Goal: Task Accomplishment & Management: Manage account settings

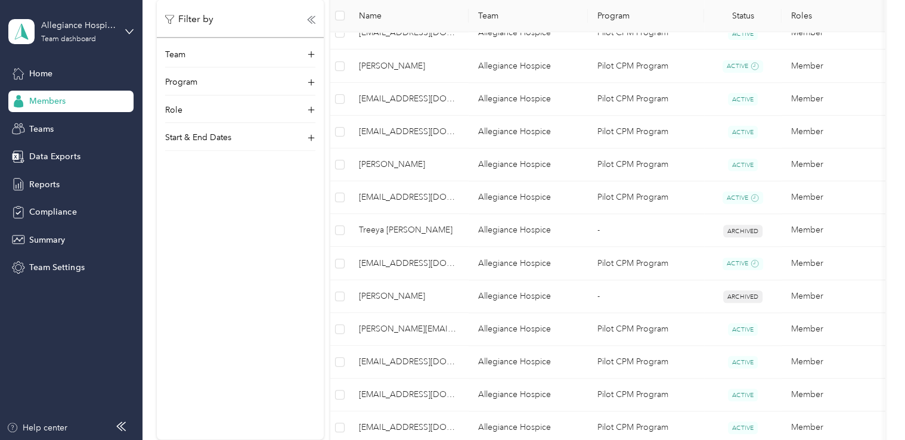
scroll to position [500, 0]
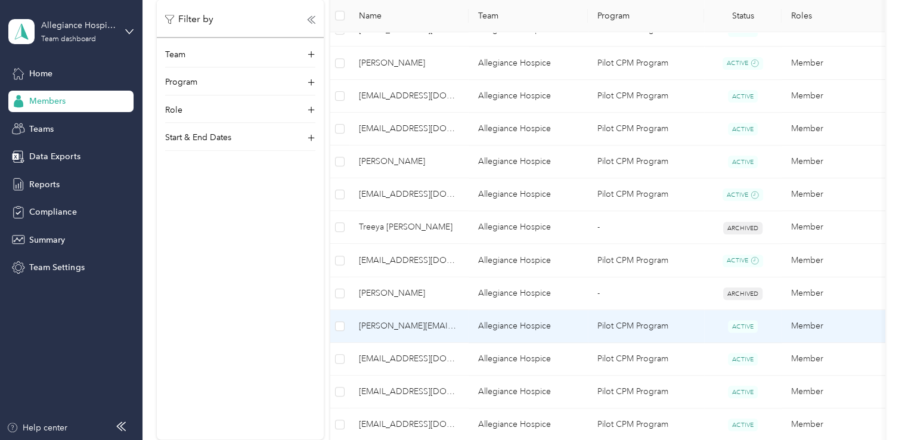
click at [521, 328] on td "Allegiance Hospice" at bounding box center [528, 326] width 119 height 33
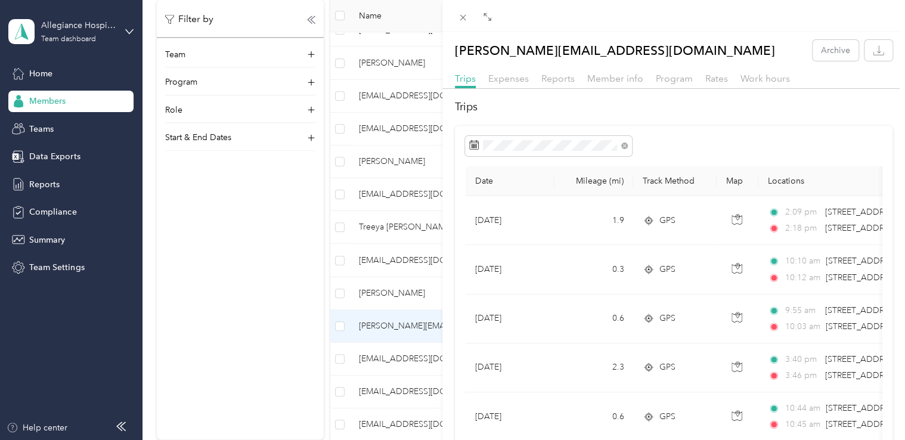
click at [514, 85] on div "Expenses" at bounding box center [508, 79] width 41 height 15
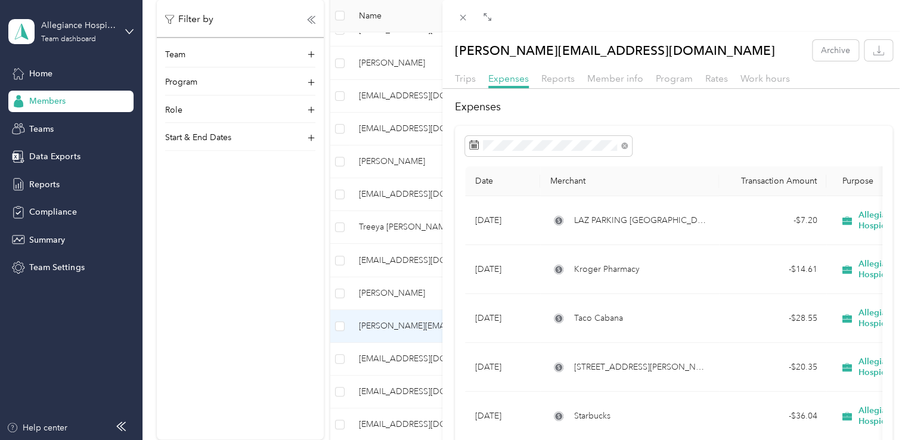
click at [565, 85] on div "Reports" at bounding box center [557, 79] width 33 height 15
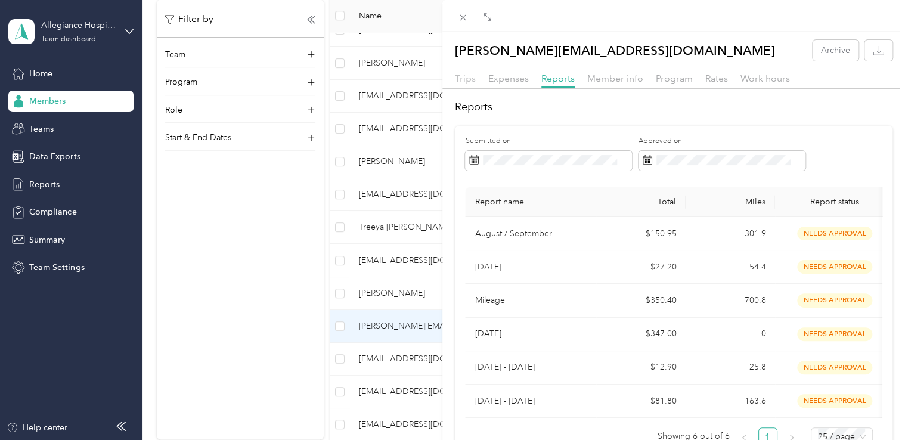
click at [473, 75] on span "Trips" at bounding box center [465, 78] width 21 height 11
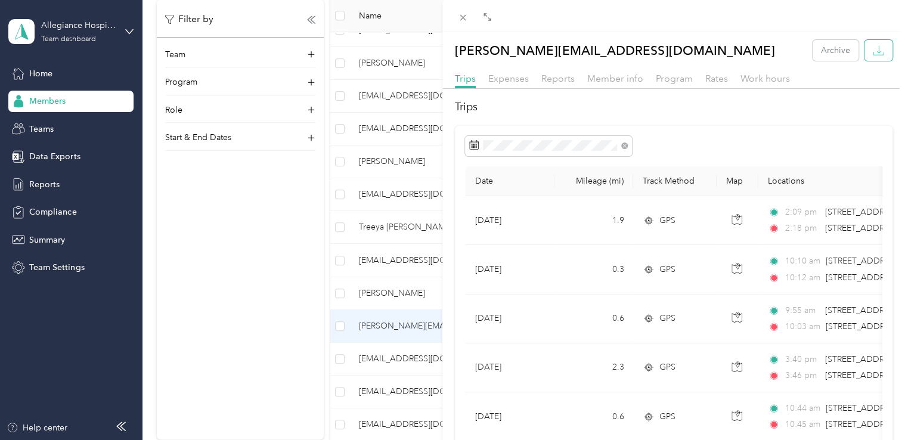
click at [873, 54] on icon "button" at bounding box center [878, 50] width 11 height 11
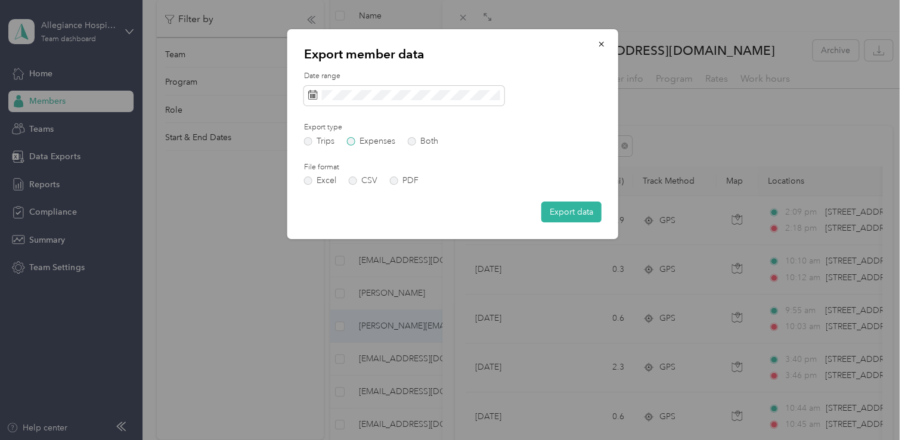
click at [365, 139] on label "Expenses" at bounding box center [371, 141] width 48 height 8
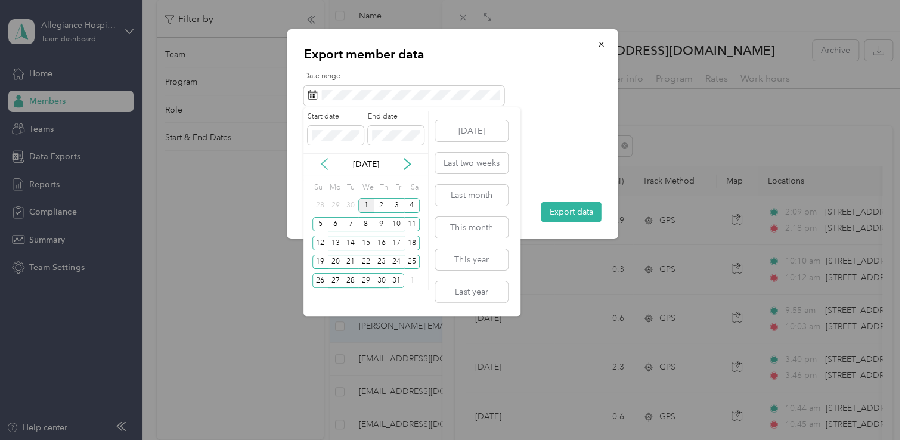
click at [321, 163] on icon at bounding box center [324, 164] width 6 height 11
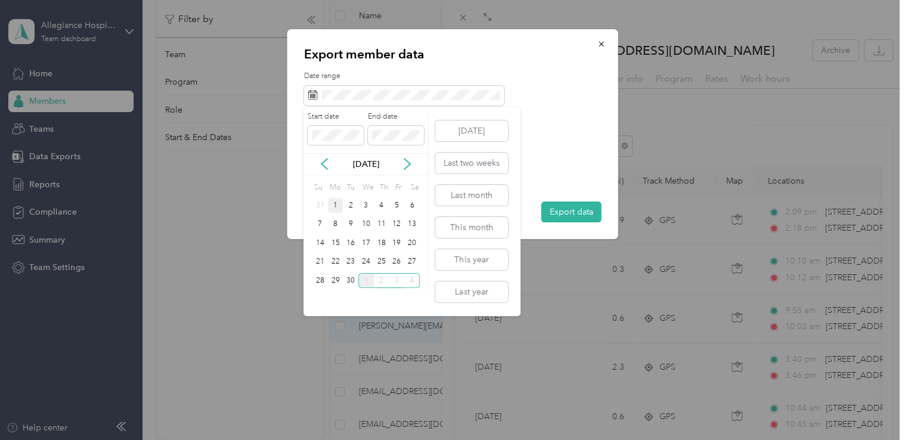
click at [331, 202] on div "1" at bounding box center [336, 205] width 16 height 15
click at [351, 278] on div "30" at bounding box center [351, 280] width 16 height 15
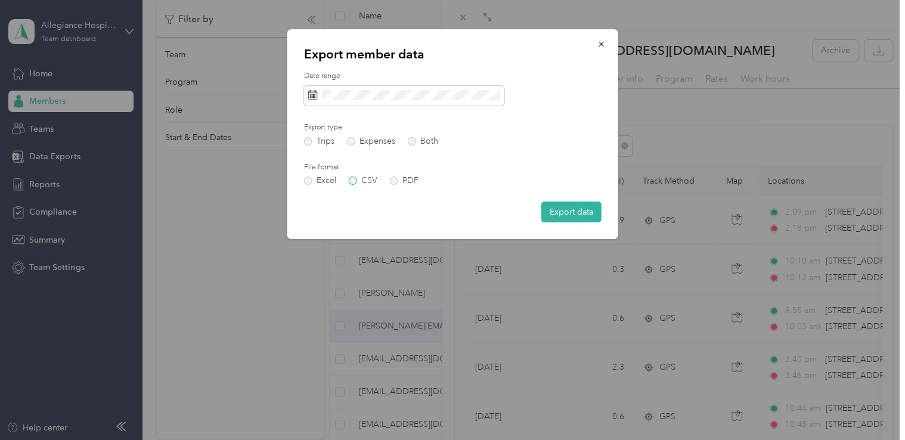
click at [353, 182] on label "CSV" at bounding box center [363, 180] width 29 height 8
click at [589, 218] on button "Export data" at bounding box center [571, 212] width 60 height 21
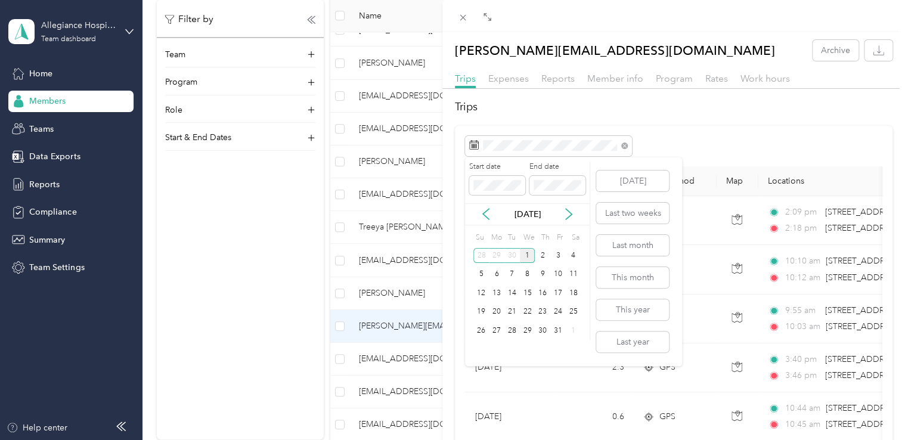
click at [489, 222] on div "[DATE]" at bounding box center [527, 214] width 125 height 22
drag, startPoint x: 489, startPoint y: 222, endPoint x: 484, endPoint y: 215, distance: 9.1
click at [484, 215] on icon at bounding box center [486, 214] width 6 height 11
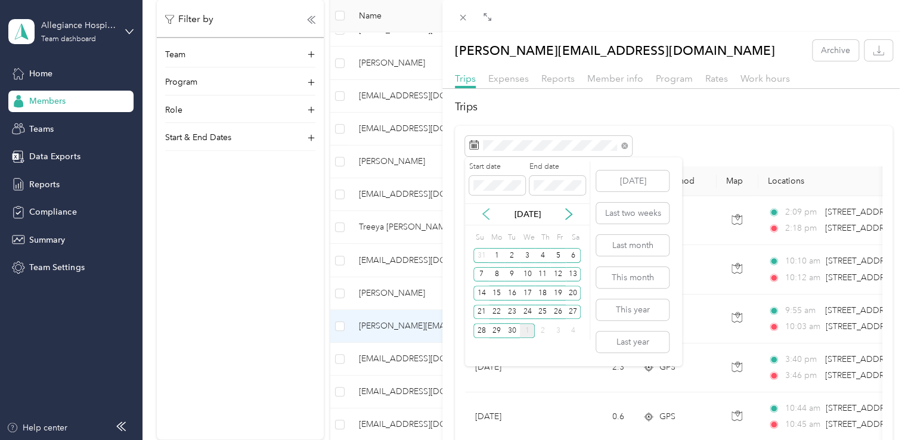
click at [483, 218] on icon at bounding box center [486, 214] width 12 height 12
click at [562, 252] on div "1" at bounding box center [558, 255] width 16 height 15
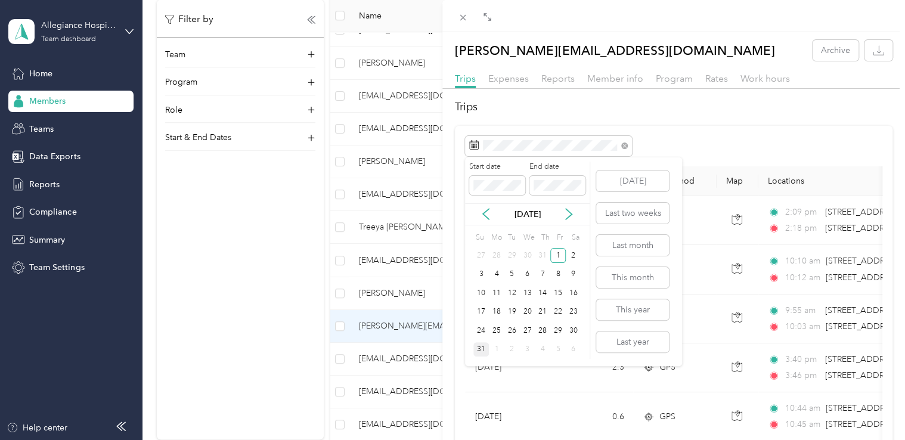
click at [478, 346] on div "31" at bounding box center [481, 349] width 16 height 15
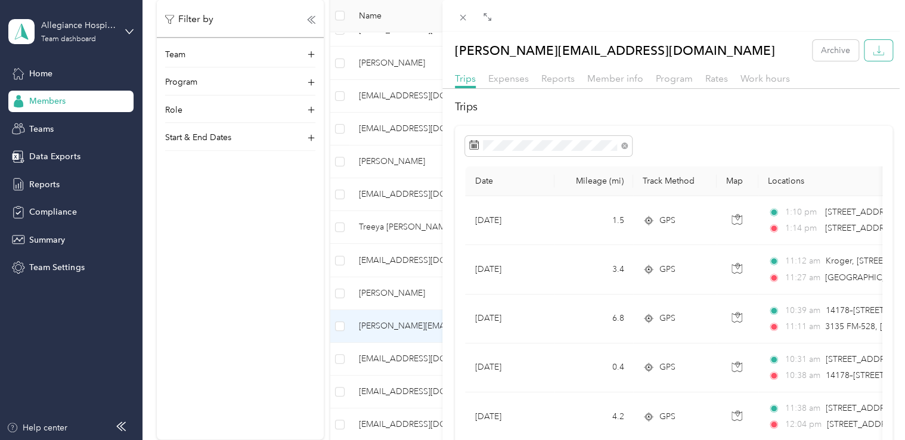
click at [873, 51] on icon "button" at bounding box center [878, 50] width 11 height 11
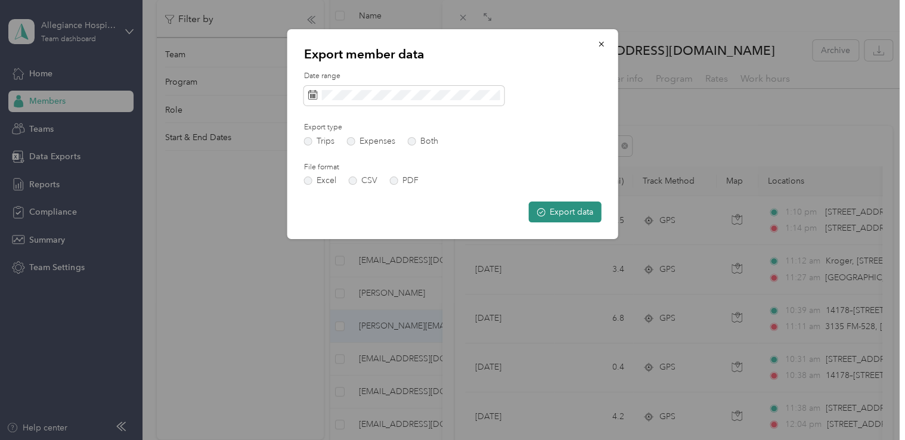
click at [579, 216] on button "Export data" at bounding box center [565, 212] width 73 height 21
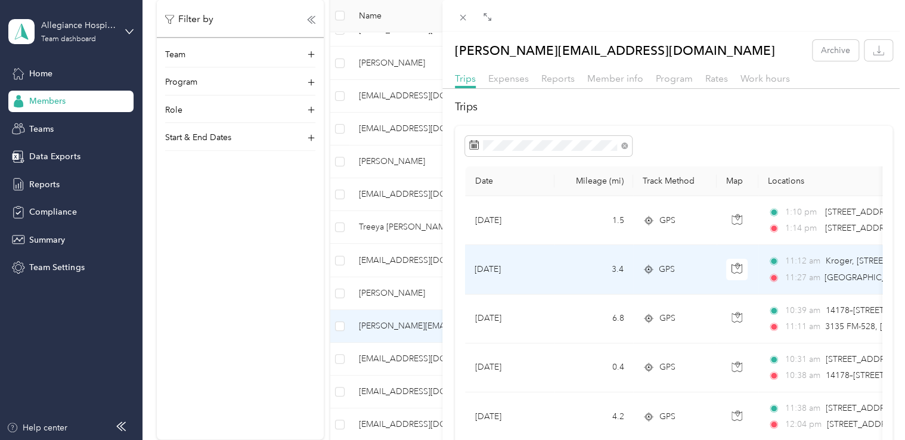
click at [522, 278] on td "[DATE]" at bounding box center [509, 269] width 89 height 49
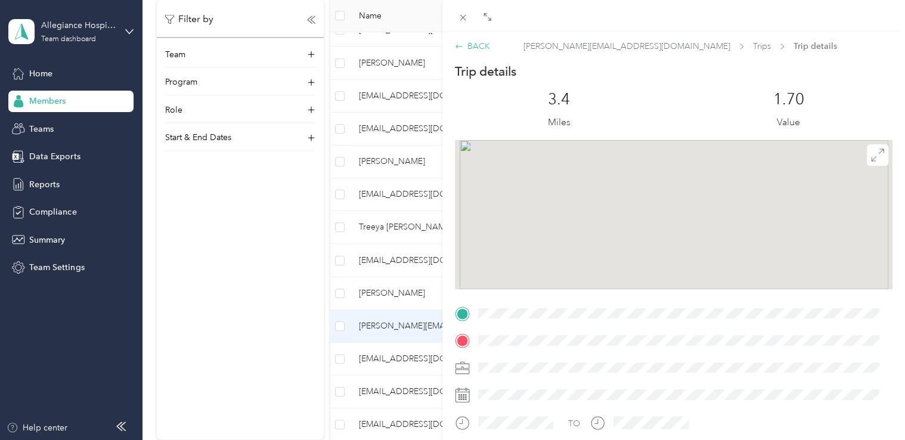
click at [474, 45] on div "BACK" at bounding box center [472, 46] width 35 height 13
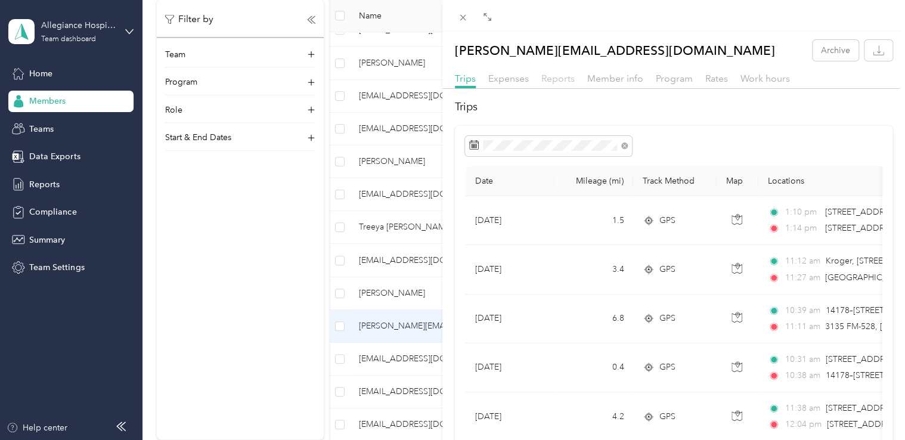
click at [562, 79] on span "Reports" at bounding box center [557, 78] width 33 height 11
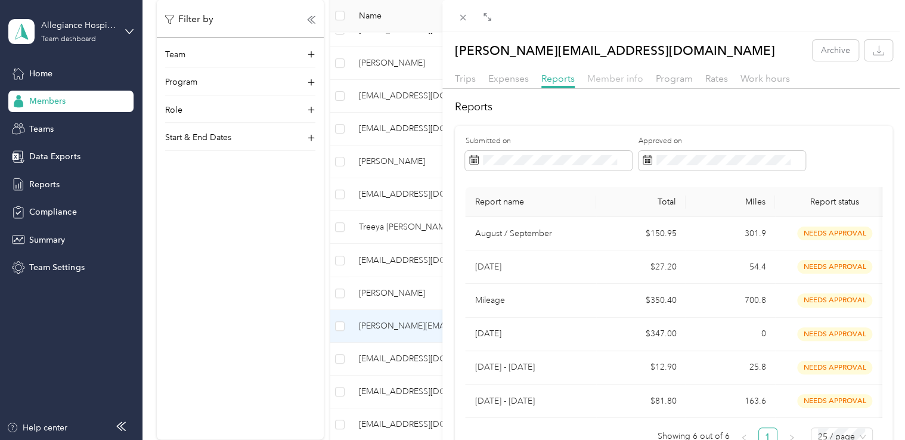
click at [632, 79] on span "Member info" at bounding box center [615, 78] width 56 height 11
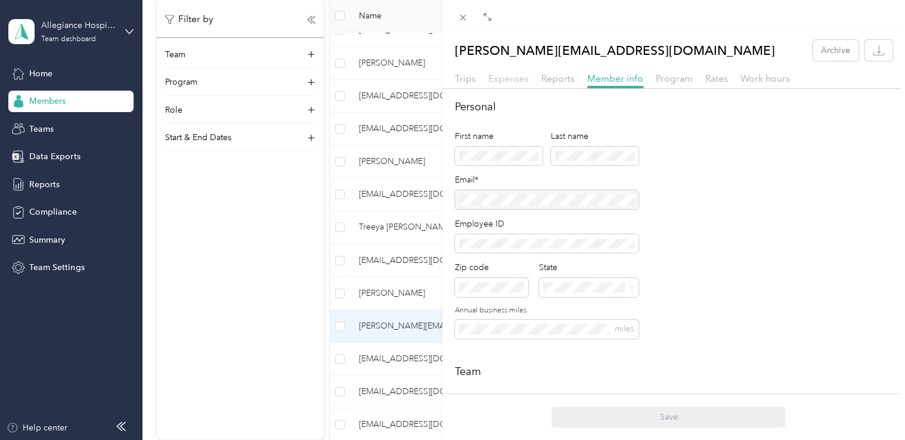
click at [518, 79] on span "Expenses" at bounding box center [508, 78] width 41 height 11
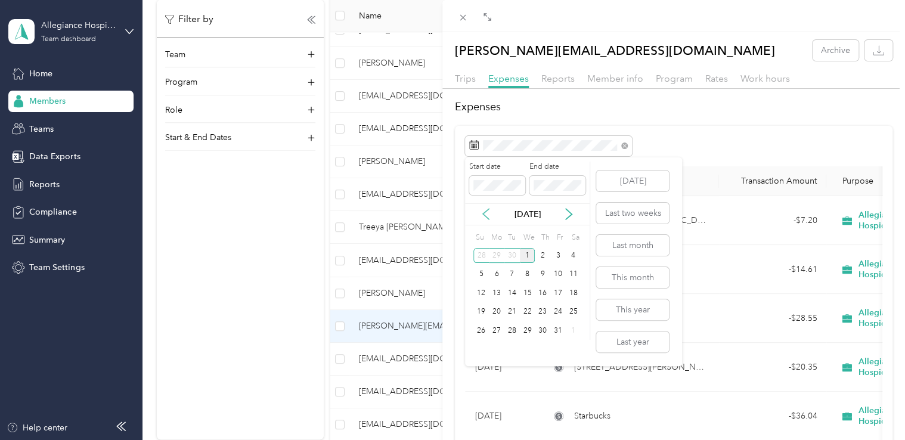
click at [485, 215] on icon at bounding box center [486, 214] width 6 height 11
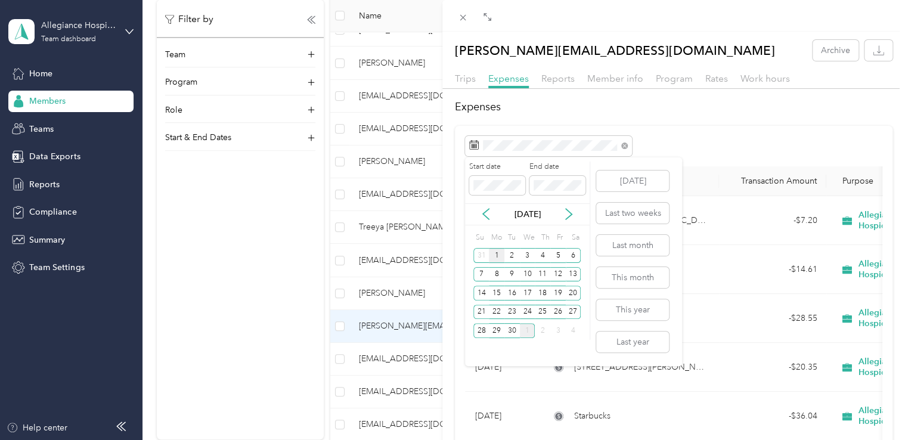
click at [494, 253] on div "1" at bounding box center [497, 255] width 16 height 15
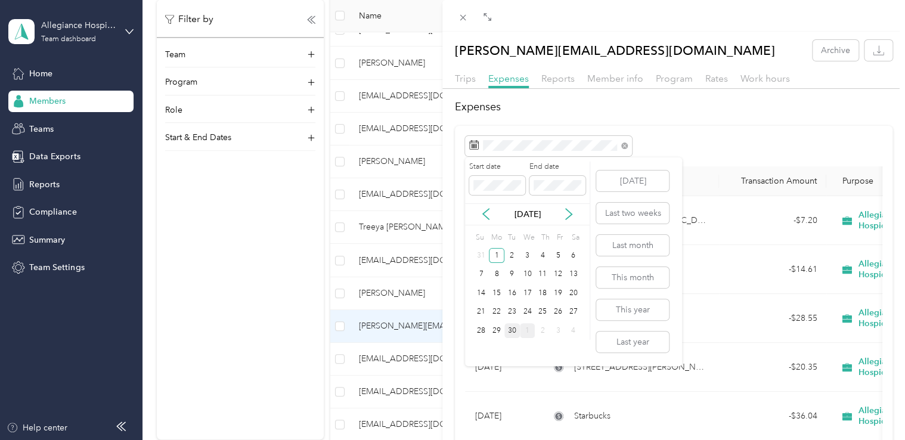
click at [513, 327] on div "30" at bounding box center [512, 330] width 16 height 15
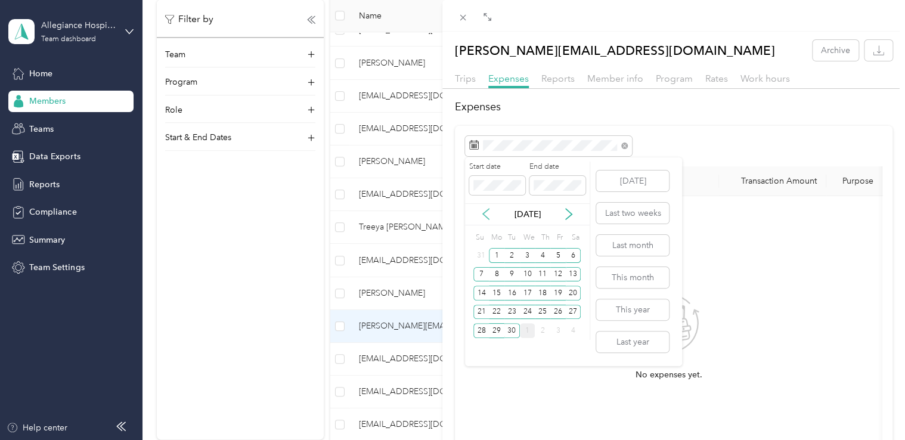
click at [486, 217] on icon at bounding box center [486, 214] width 6 height 11
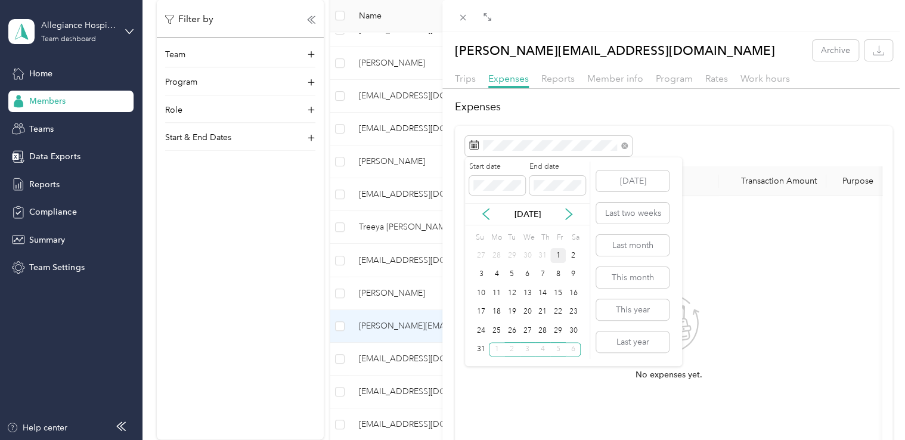
click at [557, 252] on div "1" at bounding box center [558, 255] width 16 height 15
click at [486, 351] on div "31" at bounding box center [481, 349] width 16 height 15
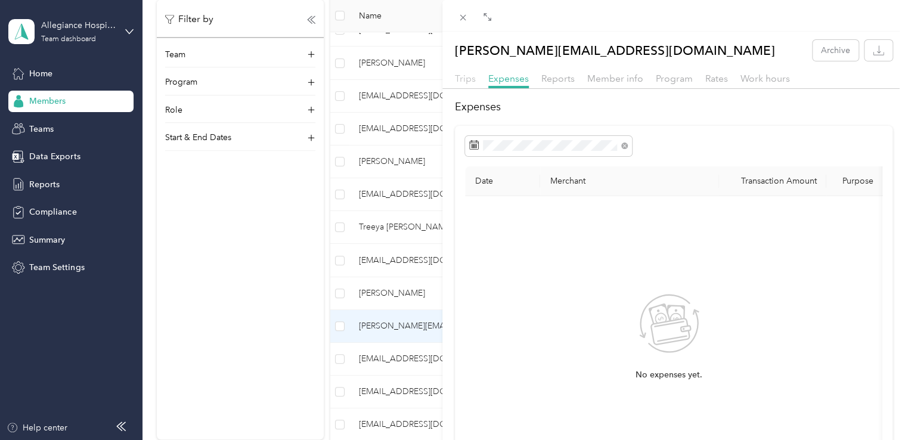
click at [461, 80] on span "Trips" at bounding box center [465, 78] width 21 height 11
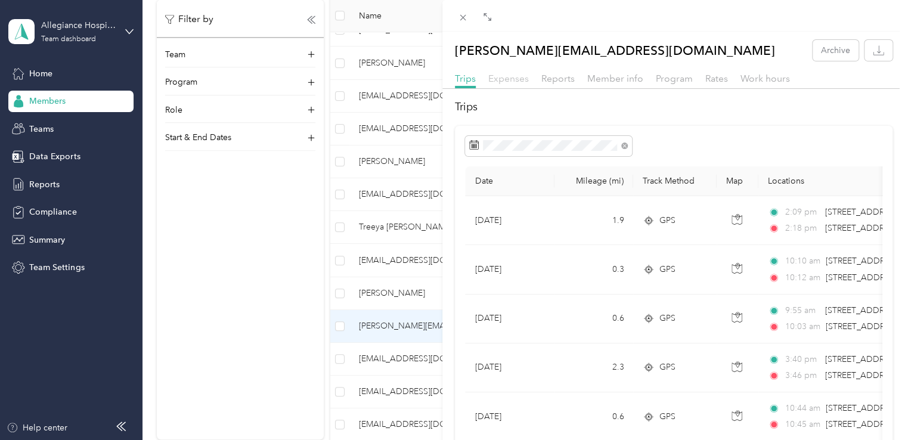
click at [519, 78] on span "Expenses" at bounding box center [508, 78] width 41 height 11
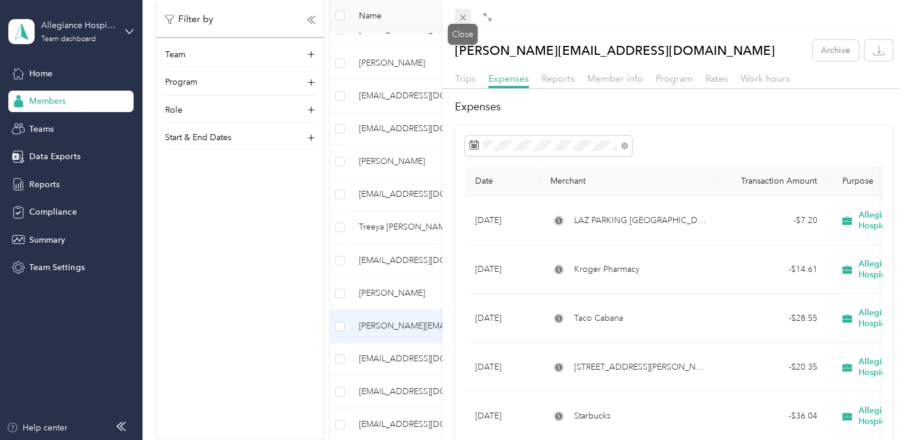
click at [467, 13] on icon at bounding box center [463, 18] width 10 height 10
